Goal: Find specific page/section: Find specific page/section

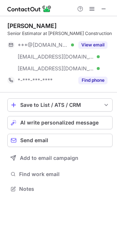
scroll to position [184, 117]
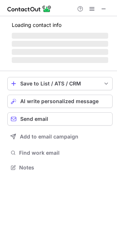
scroll to position [179, 117]
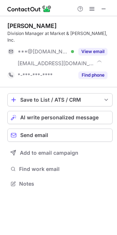
scroll to position [172, 117]
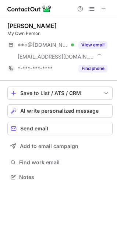
scroll to position [172, 117]
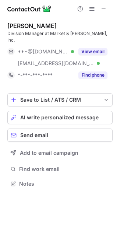
scroll to position [172, 117]
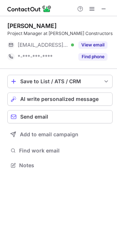
scroll to position [160, 117]
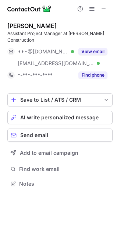
scroll to position [179, 117]
